Goal: Transaction & Acquisition: Purchase product/service

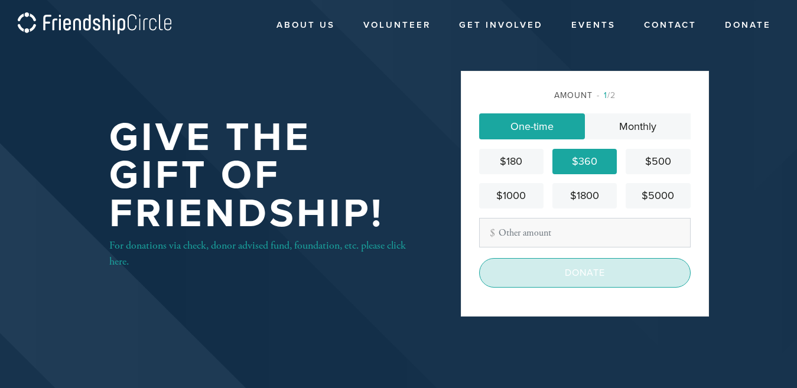
click at [556, 269] on input "Donate" at bounding box center [584, 273] width 211 height 30
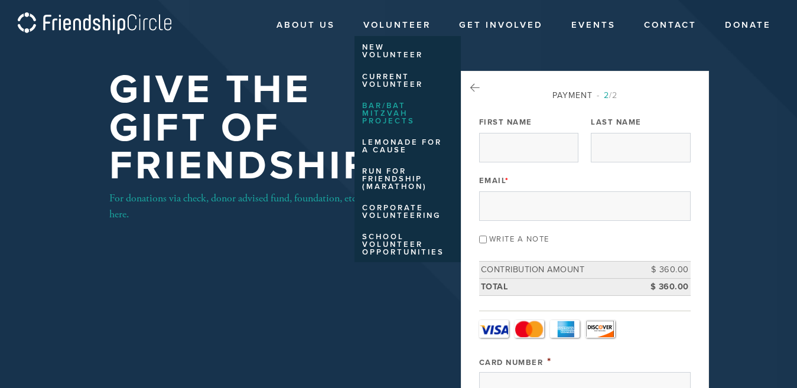
click at [380, 109] on link "Bar/Bat Mitzvah Projects" at bounding box center [404, 113] width 101 height 35
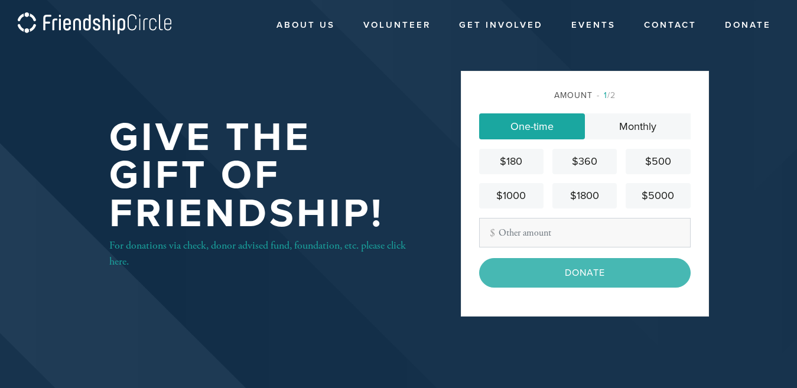
scroll to position [9, 0]
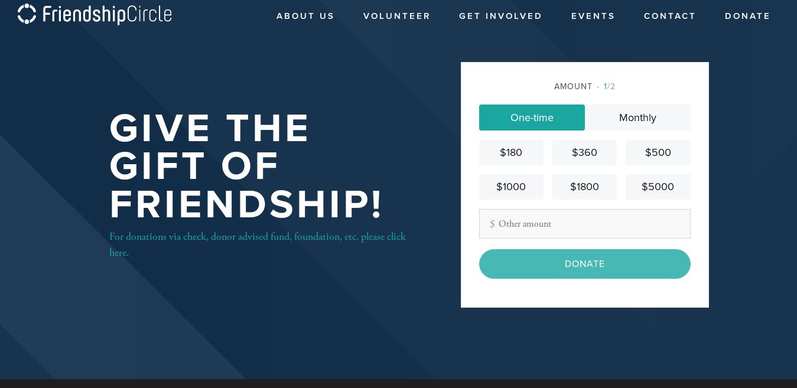
click at [590, 149] on div "$360" at bounding box center [584, 153] width 55 height 16
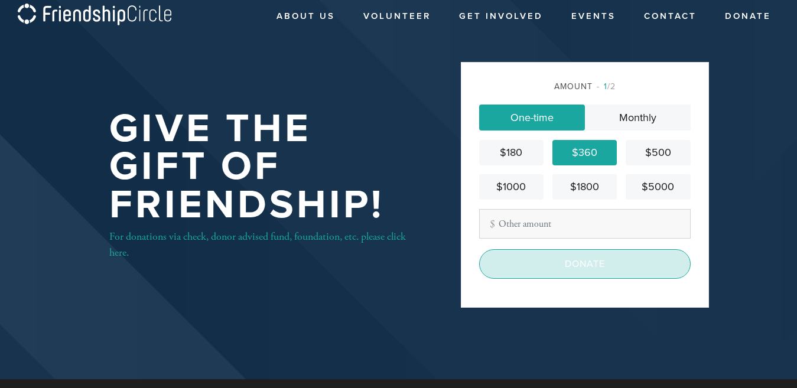
click at [557, 260] on input "Donate" at bounding box center [584, 264] width 211 height 30
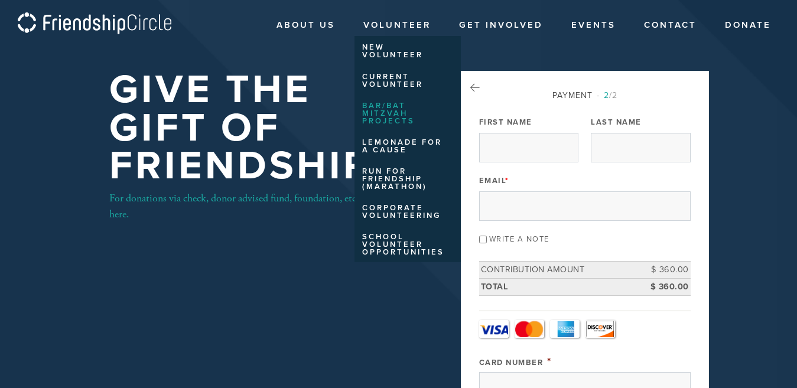
click at [378, 110] on link "Bar/Bat Mitzvah Projects" at bounding box center [404, 113] width 101 height 35
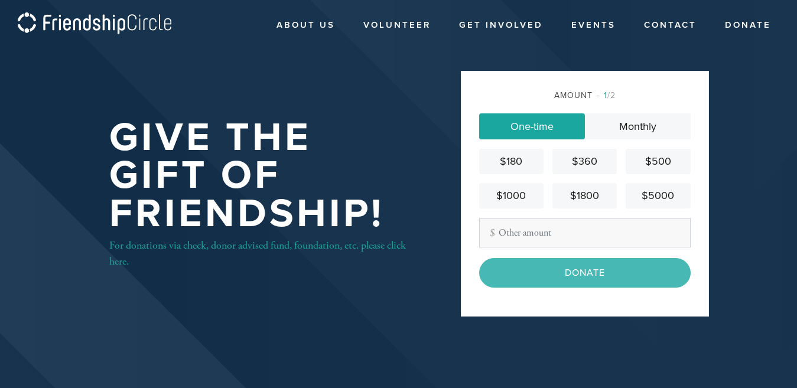
click at [595, 165] on div "$360" at bounding box center [584, 162] width 55 height 16
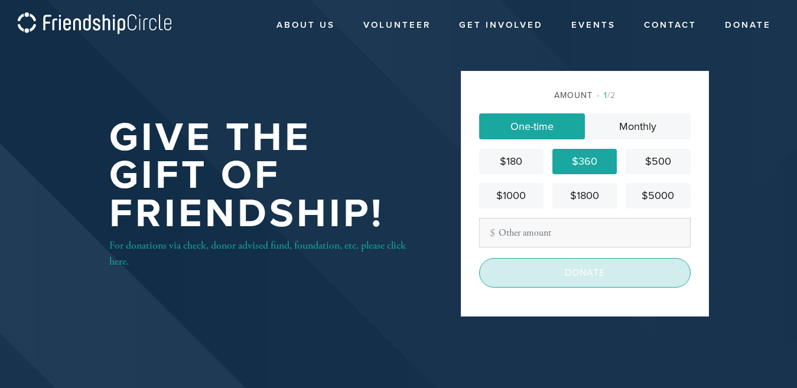
click at [590, 265] on input "Donate" at bounding box center [584, 273] width 211 height 30
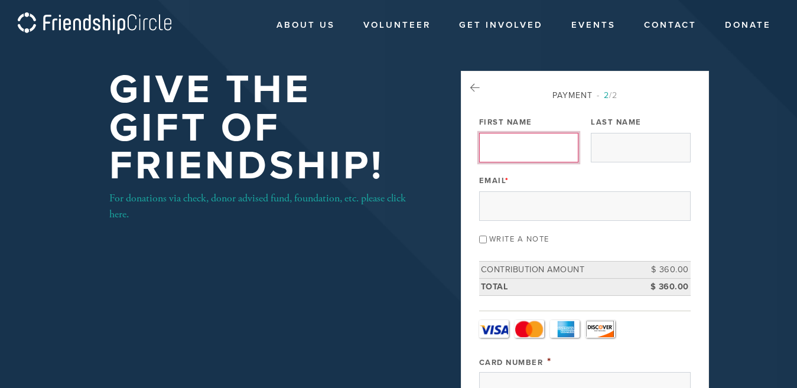
click at [505, 156] on input "First Name" at bounding box center [528, 148] width 99 height 30
type input "anita"
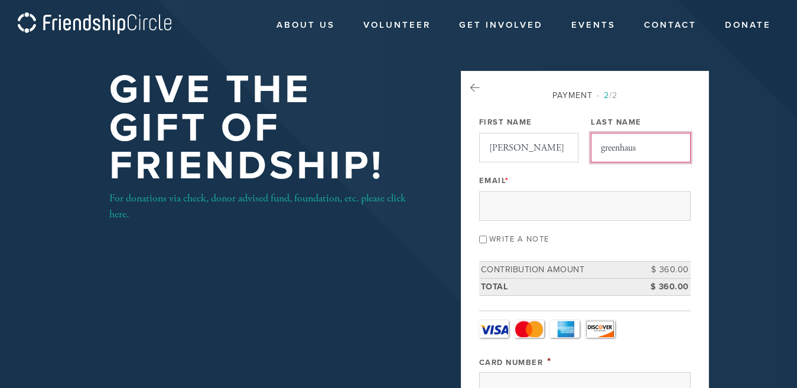
type input "greenhaus"
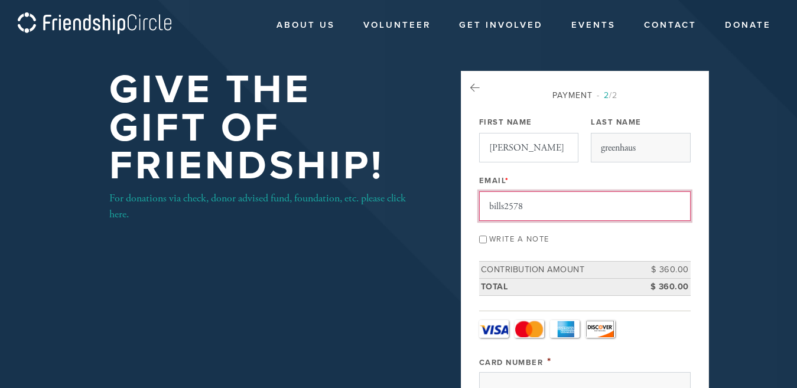
click at [492, 149] on input "anita" at bounding box center [528, 148] width 99 height 30
type input "bills2578@aol.com"
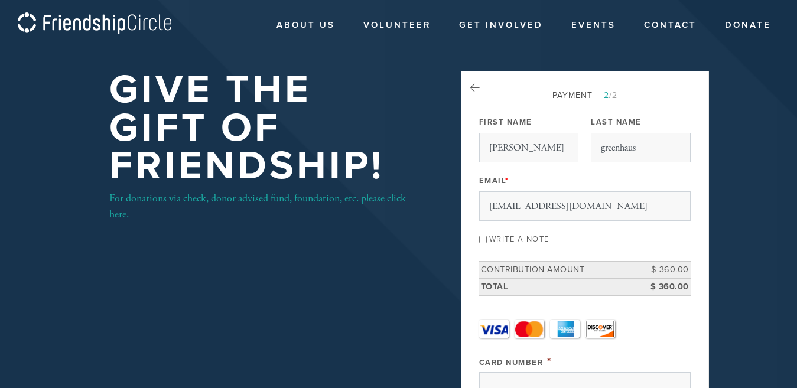
click at [481, 241] on input "Write a note" at bounding box center [483, 240] width 8 height 8
checkbox input "true"
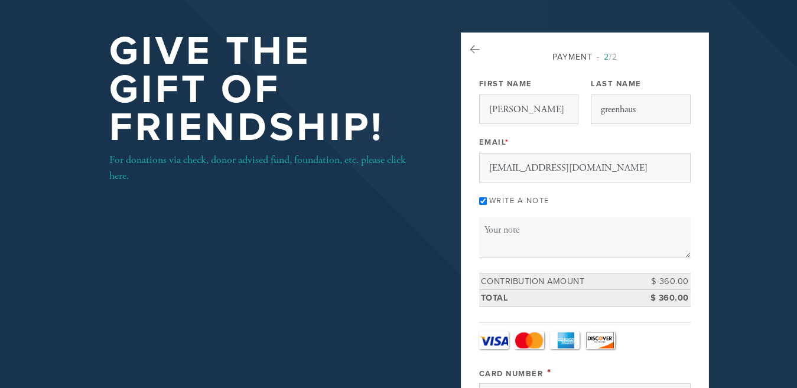
scroll to position [59, 0]
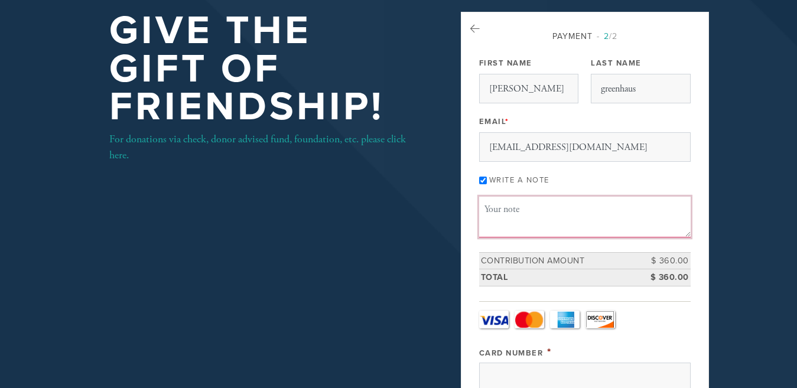
click at [518, 208] on textarea "Message or dedication" at bounding box center [584, 217] width 211 height 40
type textarea "w"
type textarea "t"
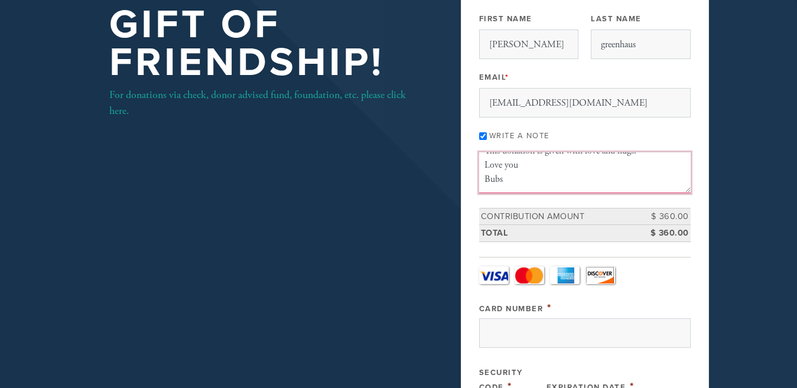
scroll to position [236, 0]
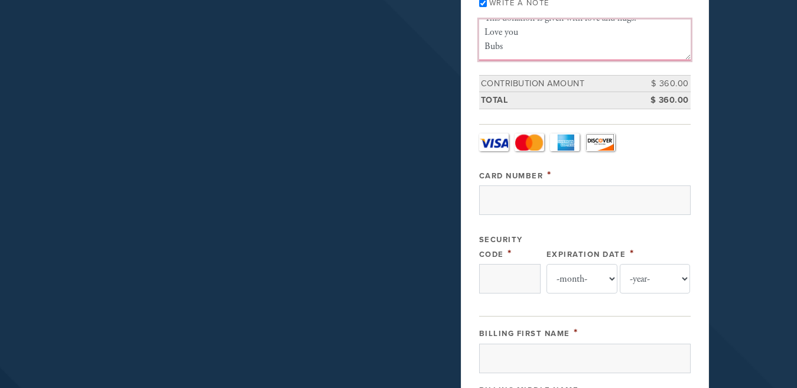
type textarea "This donation is given with love and hugs. Love you Bubs"
click at [491, 137] on link "Visa" at bounding box center [494, 142] width 30 height 18
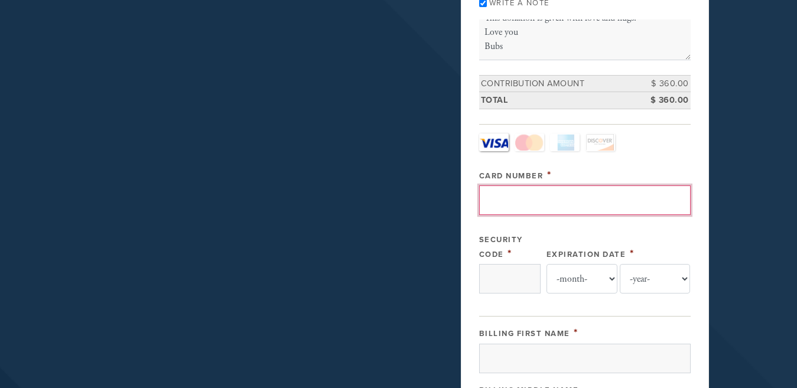
click at [547, 195] on input "Card Number" at bounding box center [584, 200] width 211 height 30
type input "4147098378035414"
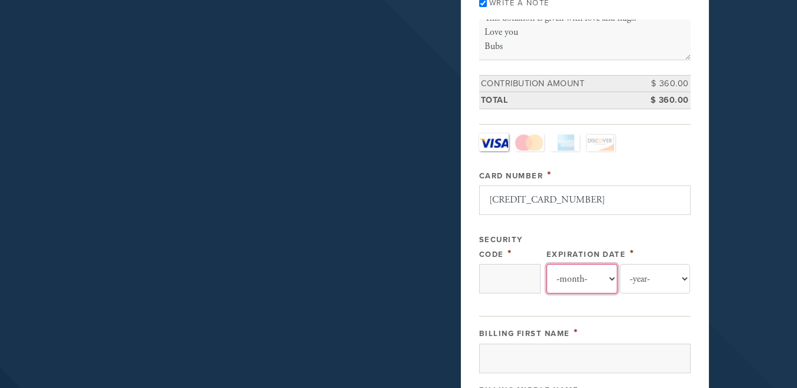
select select "1"
select select "2029"
click at [534, 282] on input "Security Code" at bounding box center [509, 279] width 61 height 30
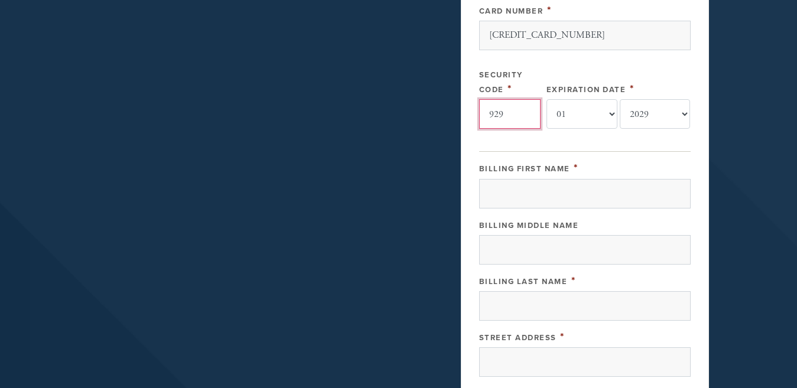
scroll to position [413, 0]
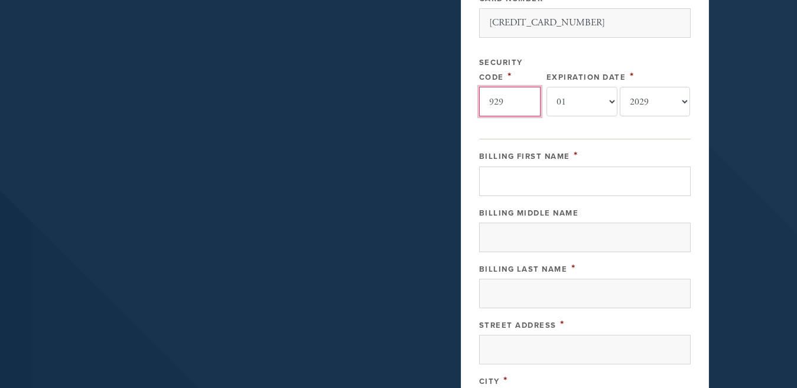
type input "929"
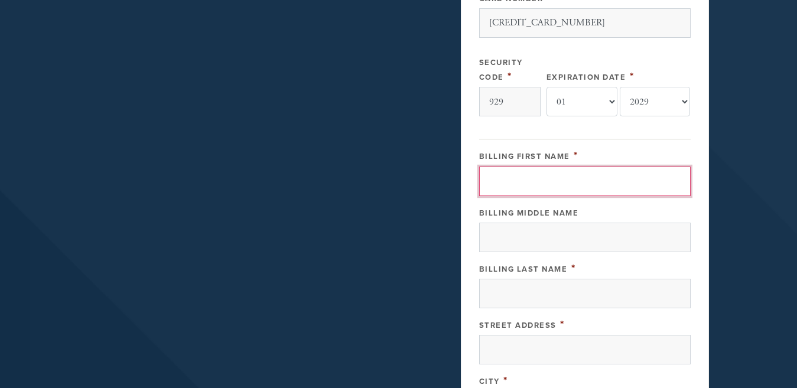
click at [647, 182] on input "Billing First Name" at bounding box center [584, 182] width 211 height 30
type input "s"
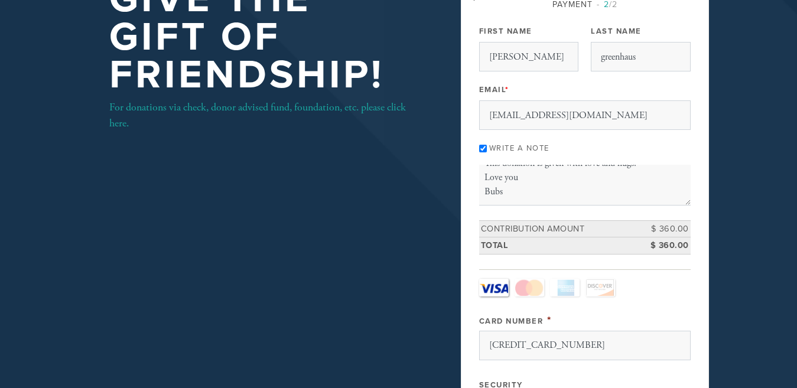
scroll to position [0, 0]
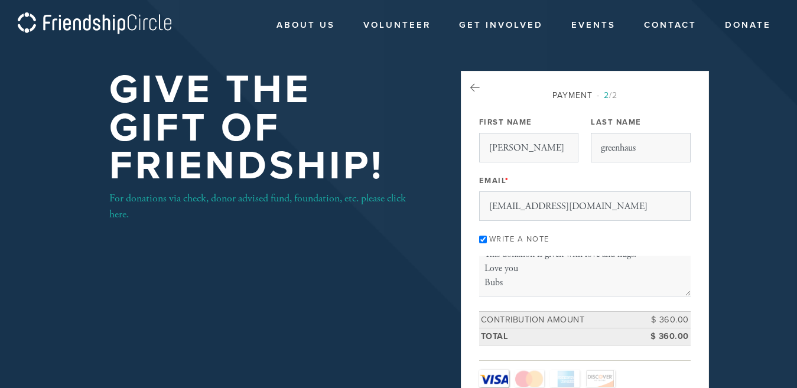
type input "anita"
drag, startPoint x: 726, startPoint y: 156, endPoint x: 732, endPoint y: 150, distance: 8.8
drag, startPoint x: 366, startPoint y: 304, endPoint x: 386, endPoint y: 276, distance: 34.7
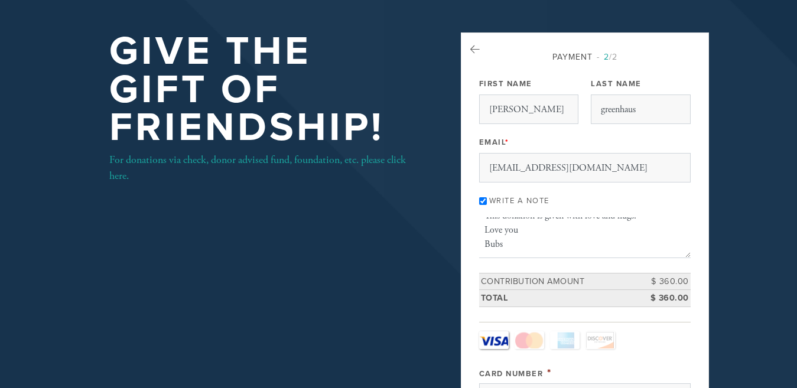
scroll to position [59, 0]
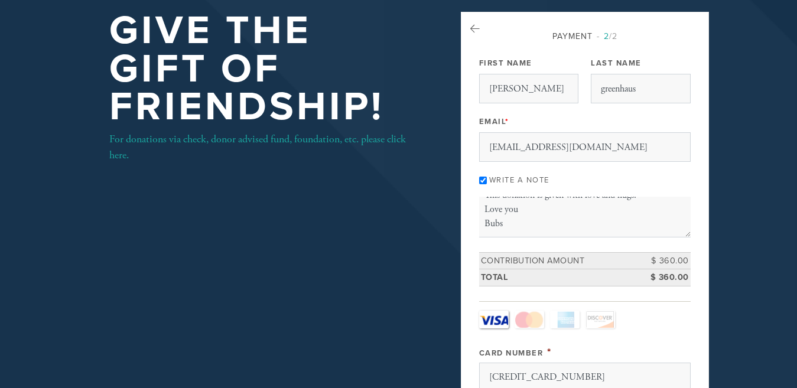
click at [639, 175] on div "Write a note" at bounding box center [584, 179] width 211 height 16
click at [471, 28] on icon at bounding box center [474, 29] width 9 height 11
